Goal: Transaction & Acquisition: Purchase product/service

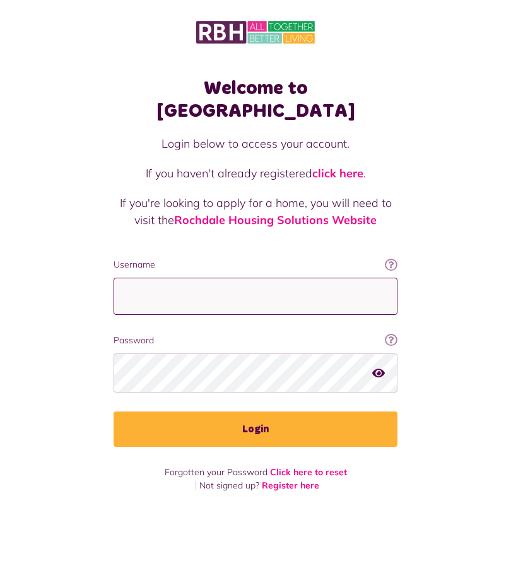
click at [296, 278] on input "Username" at bounding box center [256, 296] width 284 height 37
type input "**********"
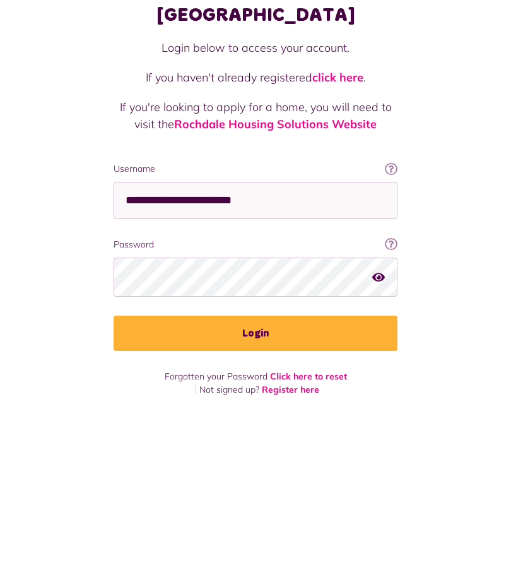
click at [285, 412] on button "Login" at bounding box center [256, 429] width 284 height 35
click at [273, 412] on button "Login" at bounding box center [256, 429] width 284 height 35
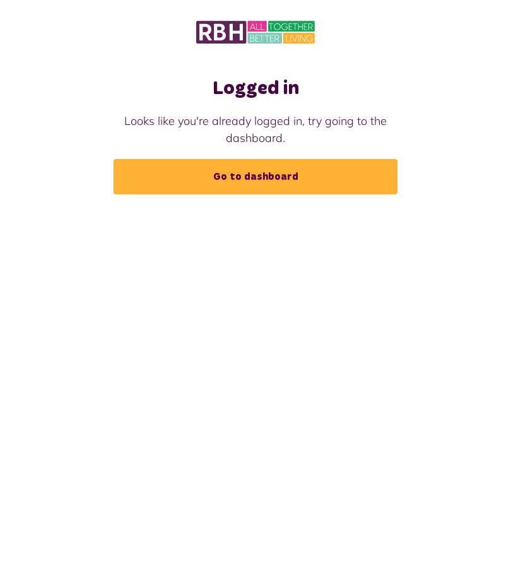
click at [304, 175] on link "Go to dashboard" at bounding box center [256, 176] width 284 height 35
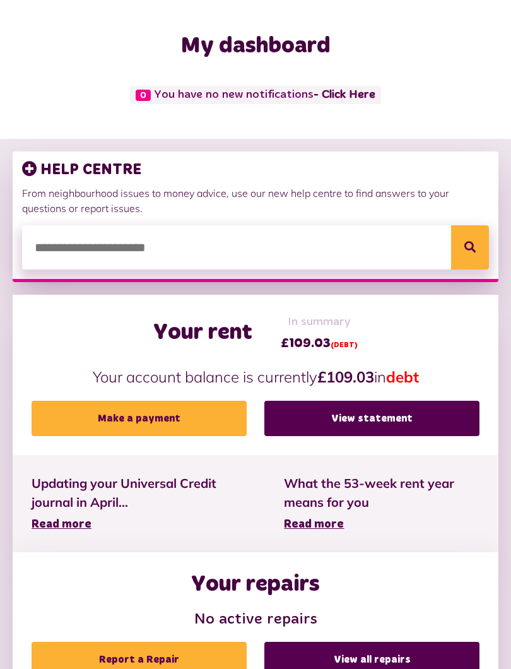
scroll to position [67, 0]
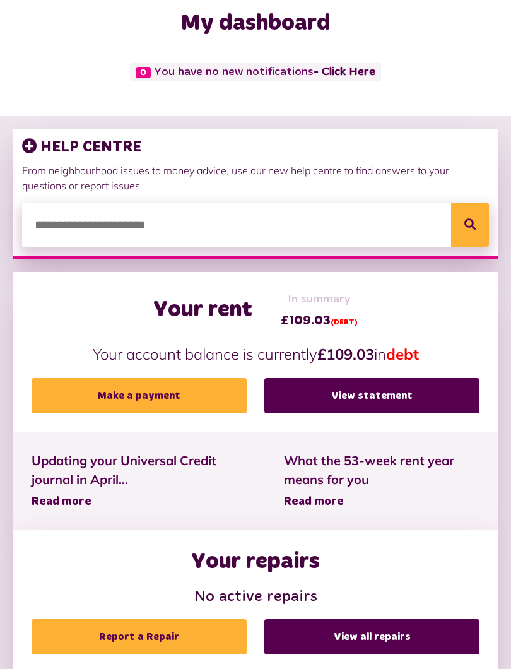
click at [164, 391] on link "Make a payment" at bounding box center [139, 395] width 215 height 35
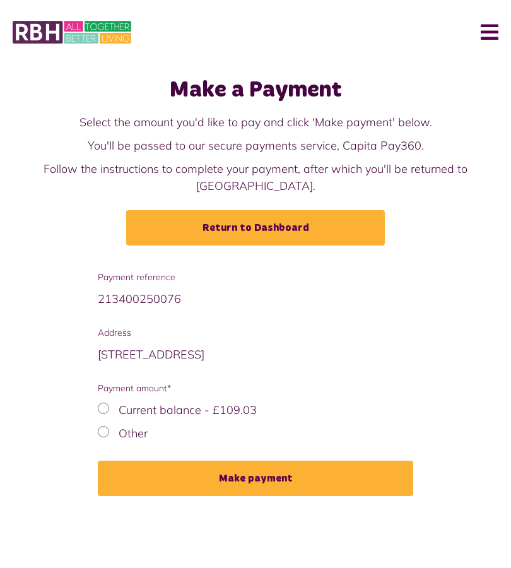
click at [109, 401] on div "Current balance - £109.03" at bounding box center [256, 409] width 316 height 17
click at [242, 461] on button "Make payment" at bounding box center [256, 478] width 316 height 35
